Goal: Information Seeking & Learning: Find specific fact

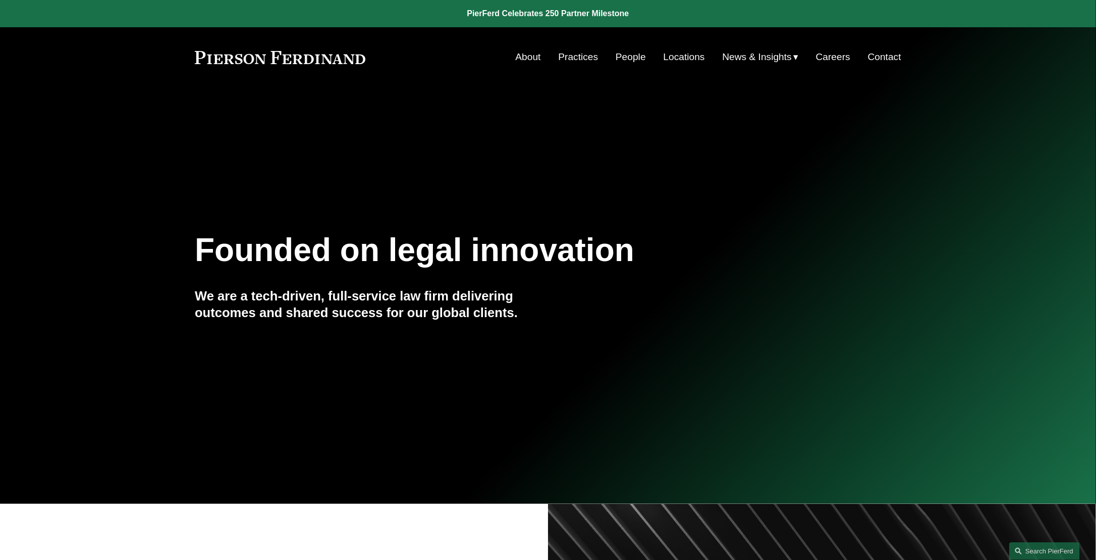
click at [0, 0] on span "News" at bounding box center [0, 0] width 0 height 0
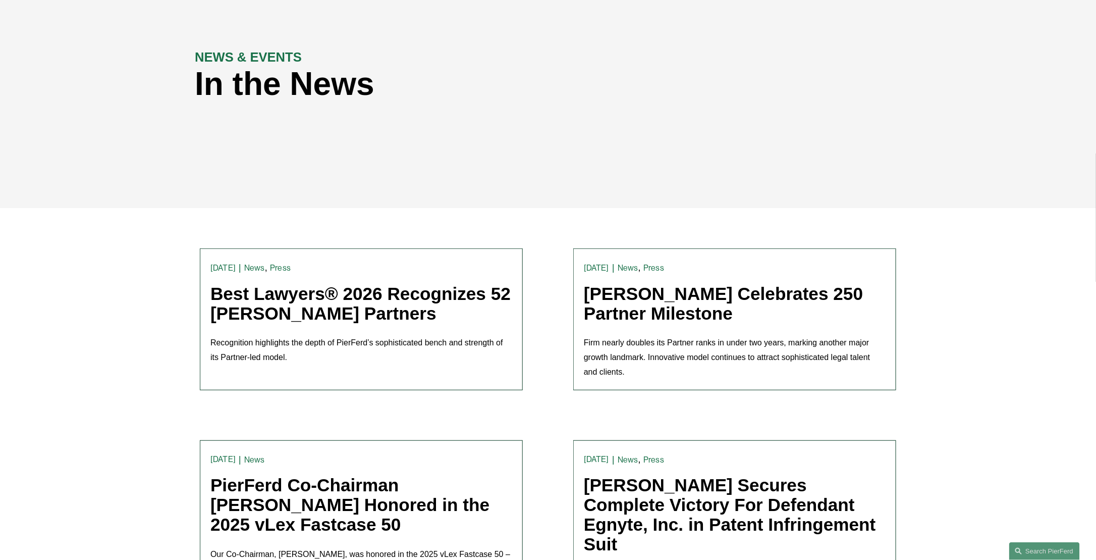
scroll to position [151, 0]
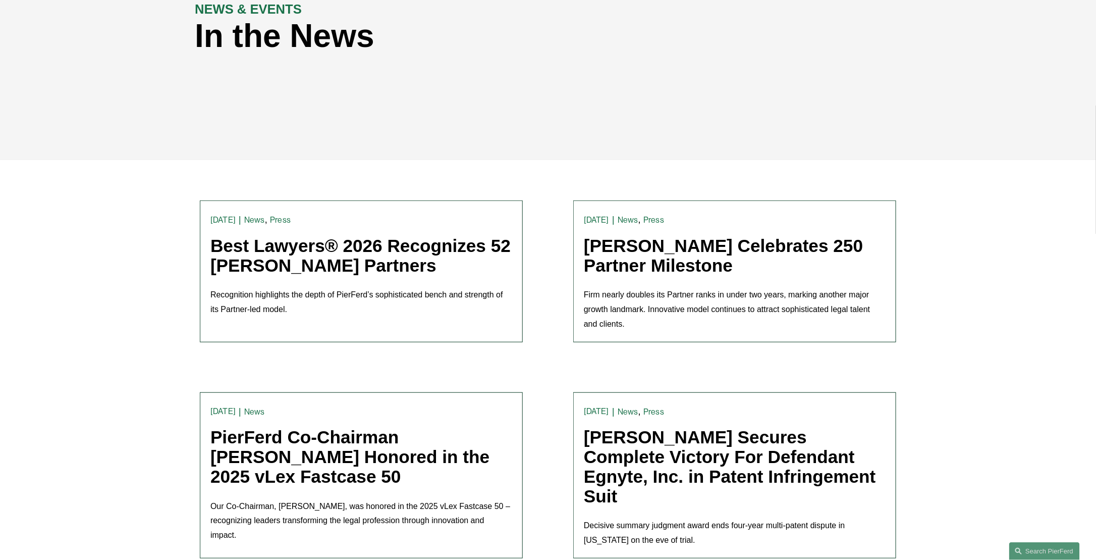
click at [330, 258] on link "Best Lawyers® 2026 Recognizes 52 [PERSON_NAME] Partners" at bounding box center [360, 255] width 300 height 39
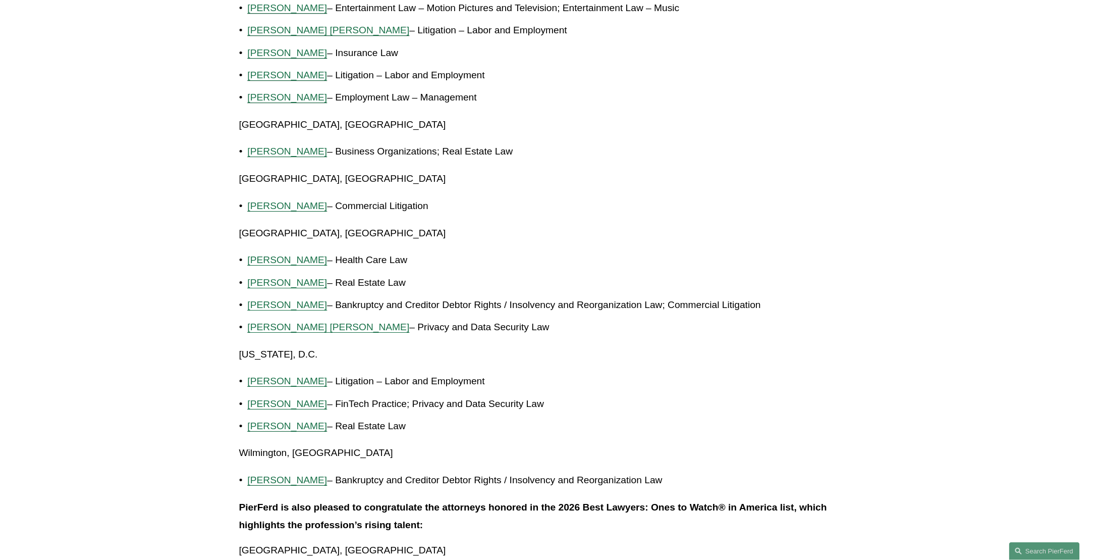
scroll to position [1665, 0]
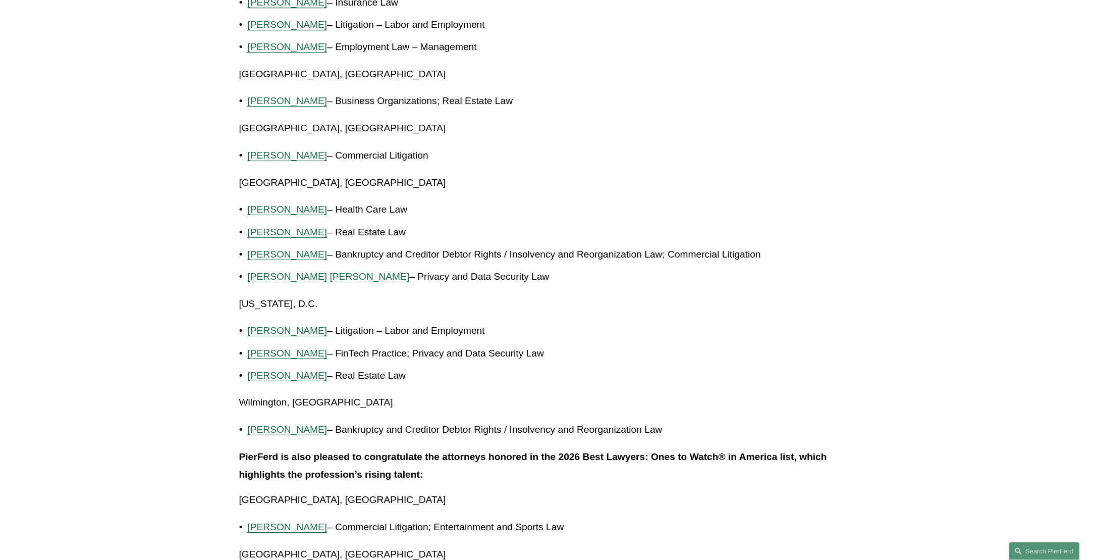
drag, startPoint x: 323, startPoint y: 352, endPoint x: 533, endPoint y: 357, distance: 210.0
click at [533, 357] on p "[PERSON_NAME] – FinTech Practice; Privacy and Data Security Law" at bounding box center [553, 354] width 610 height 18
drag, startPoint x: 533, startPoint y: 357, endPoint x: 527, endPoint y: 353, distance: 8.0
copy p "FinTech Practice; Privacy and Data Security Law"
